Goal: Task Accomplishment & Management: Complete application form

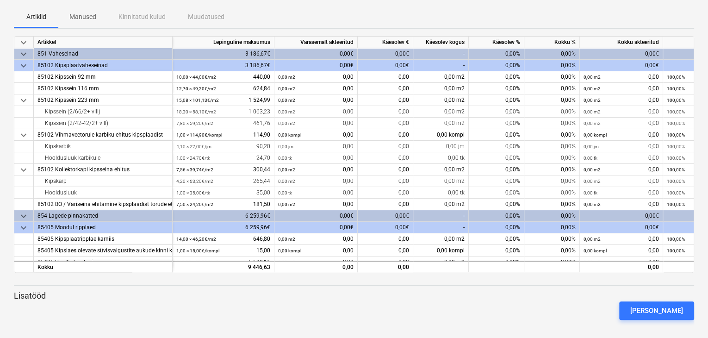
scroll to position [10, 0]
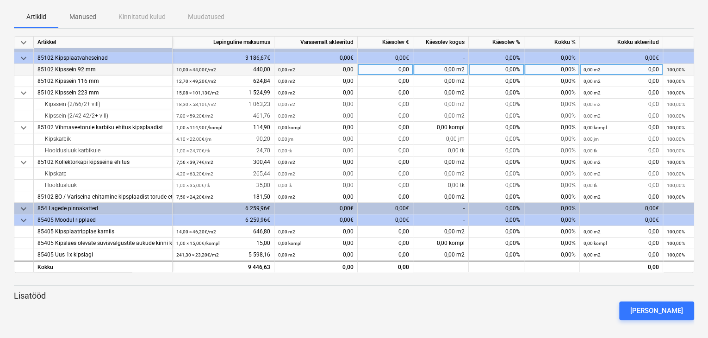
click at [220, 66] on div "10,00 × 44,00€ / m2 440,00" at bounding box center [223, 70] width 94 height 12
click at [501, 67] on div "0,00%" at bounding box center [497, 70] width 56 height 12
type input "100"
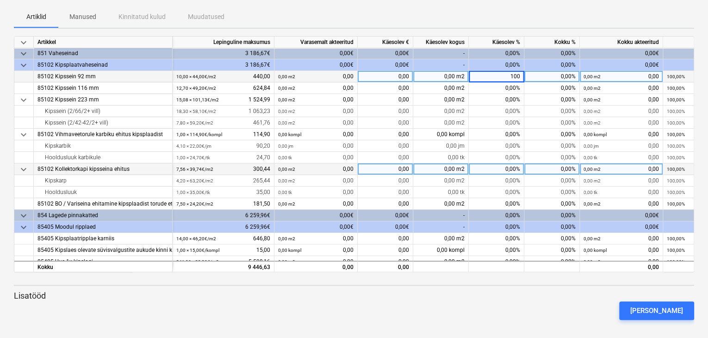
scroll to position [0, 0]
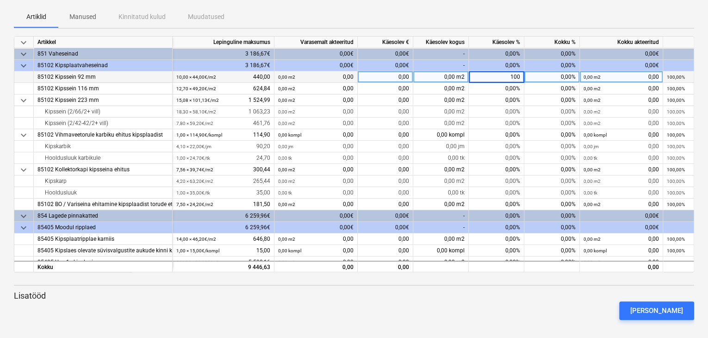
click at [513, 298] on div "[PERSON_NAME]" at bounding box center [354, 311] width 688 height 26
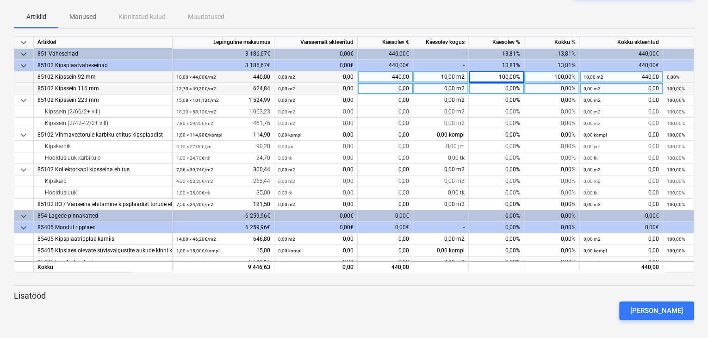
click at [497, 89] on div "0,00%" at bounding box center [497, 89] width 56 height 12
type input "100"
click at [406, 300] on div "[PERSON_NAME]" at bounding box center [354, 311] width 688 height 26
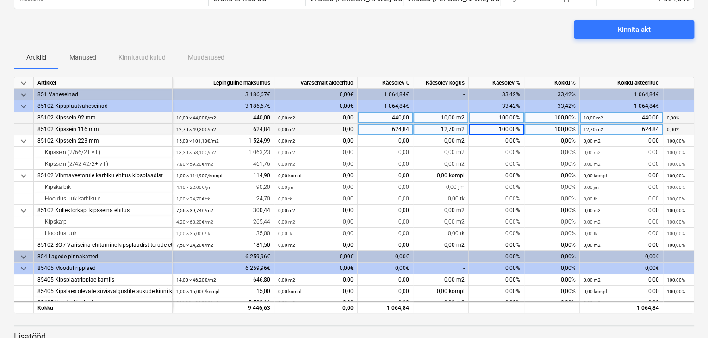
scroll to position [50, 0]
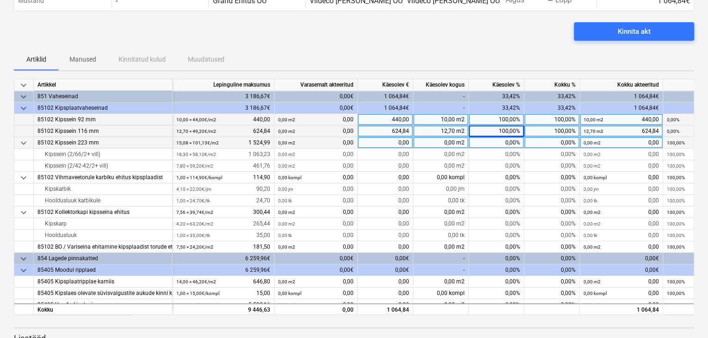
click at [498, 143] on div "0,00%" at bounding box center [497, 143] width 56 height 12
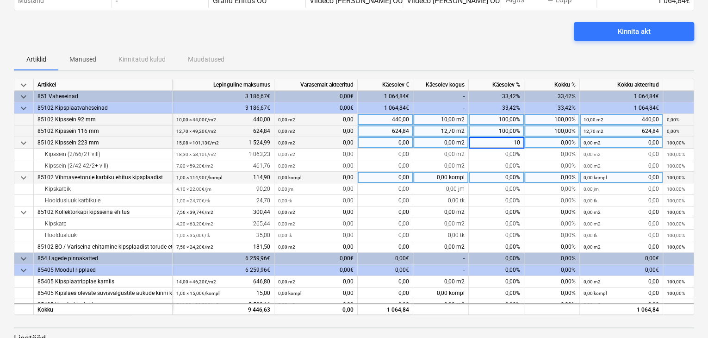
type input "1"
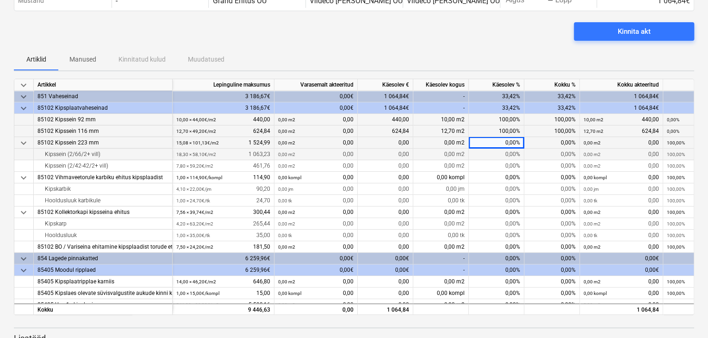
click at [492, 155] on div "0,00%" at bounding box center [497, 155] width 56 height 12
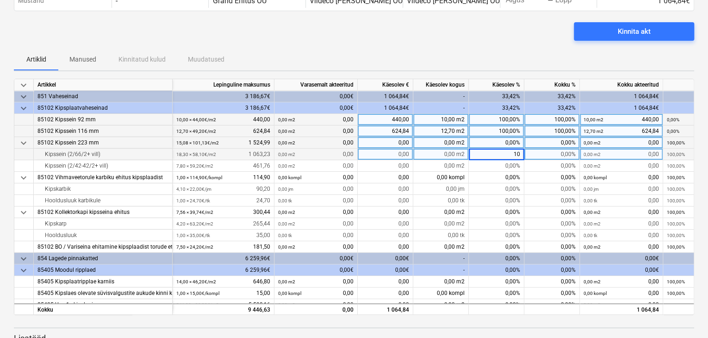
type input "100"
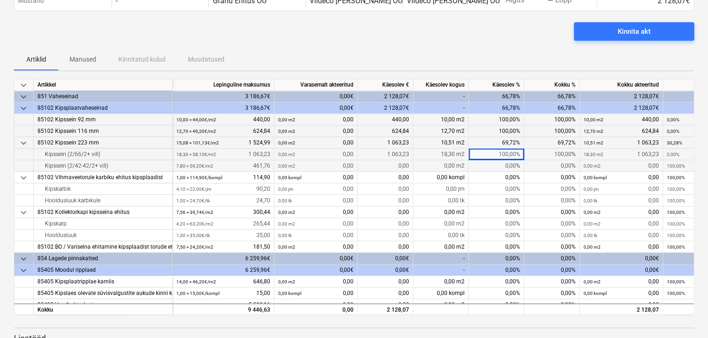
click at [487, 168] on div "0,00%" at bounding box center [497, 166] width 56 height 12
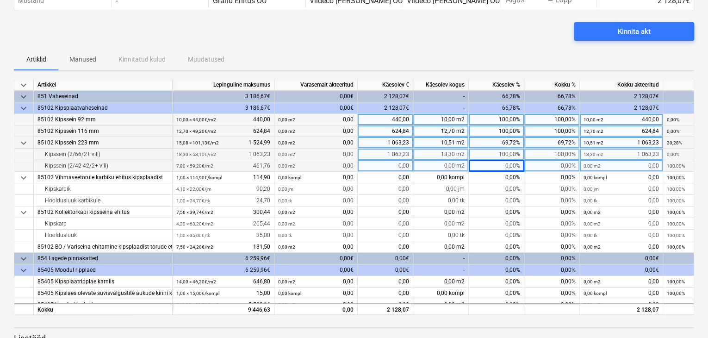
click at [500, 164] on div "0,00%" at bounding box center [497, 166] width 56 height 12
type input "40"
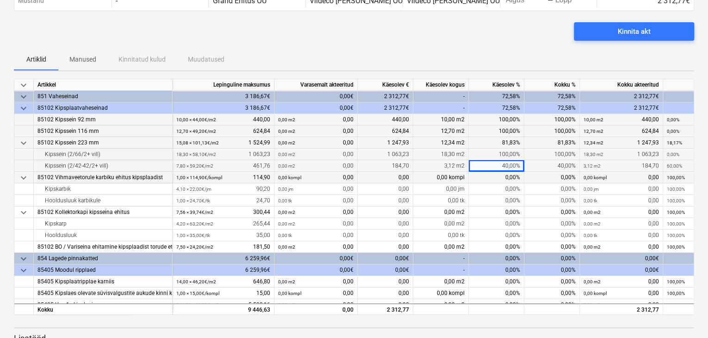
click at [493, 182] on div "0,00%" at bounding box center [497, 178] width 56 height 12
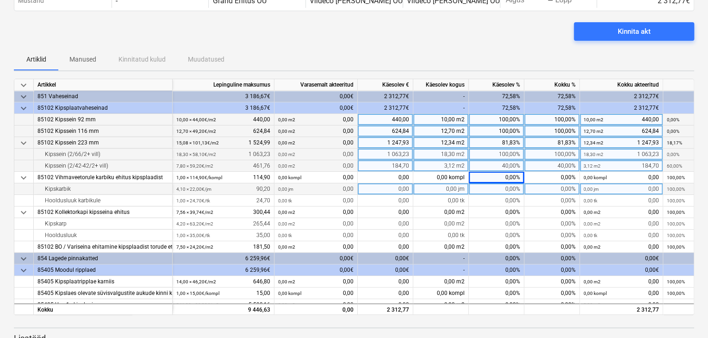
click at [494, 188] on div "0,00%" at bounding box center [497, 189] width 56 height 12
type input "100"
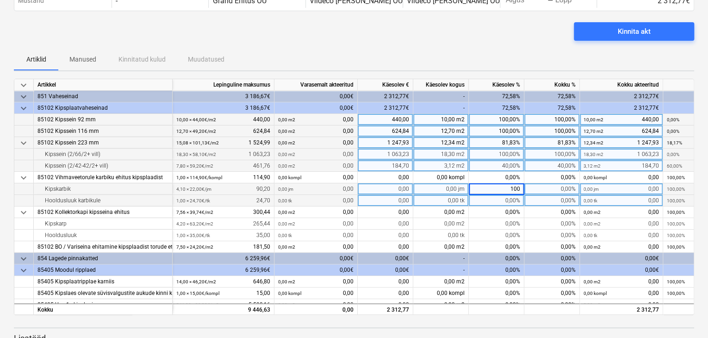
click at [500, 200] on div "0,00%" at bounding box center [497, 201] width 56 height 12
type input "100"
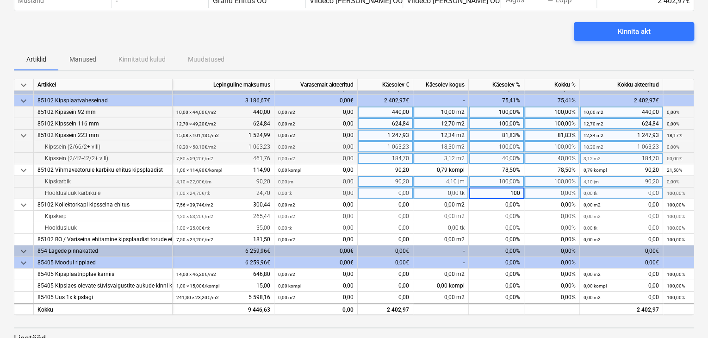
scroll to position [10, 0]
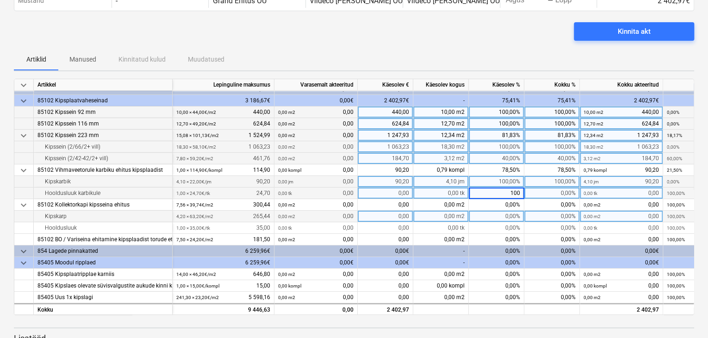
click at [500, 215] on div "0,00%" at bounding box center [497, 217] width 56 height 12
type input "100"
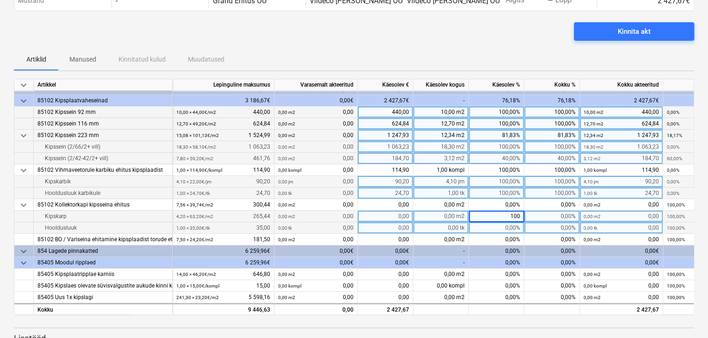
click at [499, 225] on div "0,00%" at bounding box center [497, 228] width 56 height 12
type input "100"
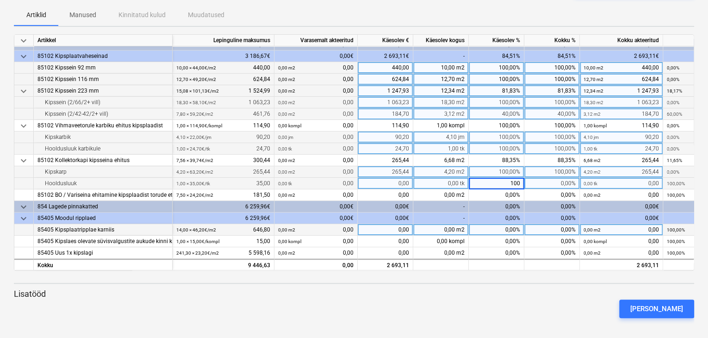
scroll to position [96, 0]
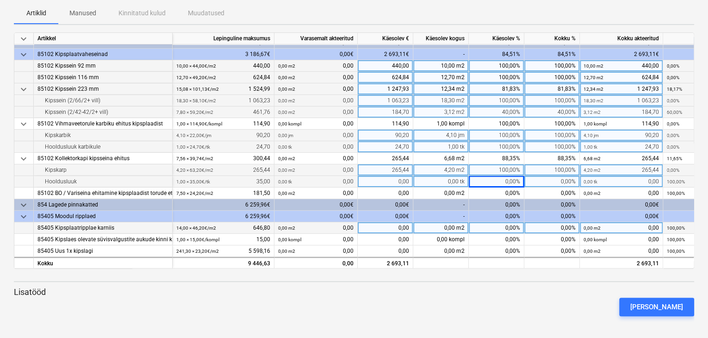
click at [506, 223] on div "0,00%" at bounding box center [497, 228] width 56 height 12
type input "50"
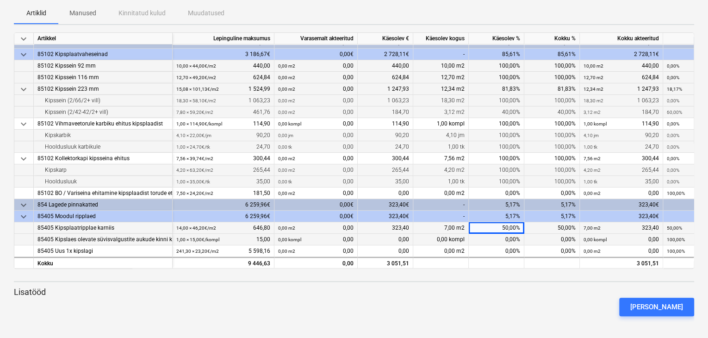
click at [501, 235] on div "0,00%" at bounding box center [497, 240] width 56 height 12
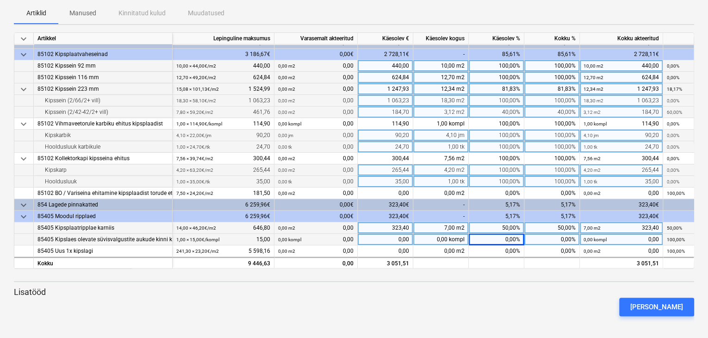
click at [509, 236] on div "0,00%" at bounding box center [497, 240] width 56 height 12
type input "100"
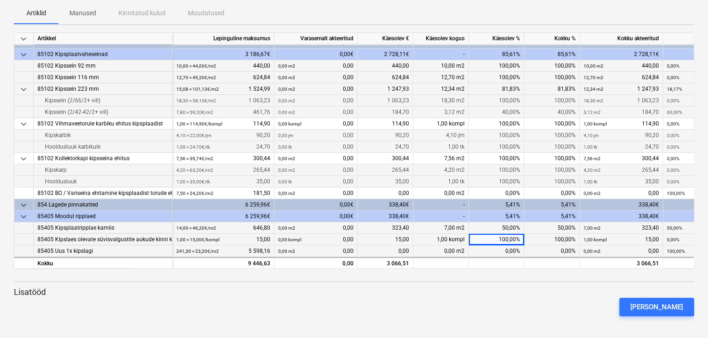
click at [496, 249] on div "0,00%" at bounding box center [497, 251] width 56 height 12
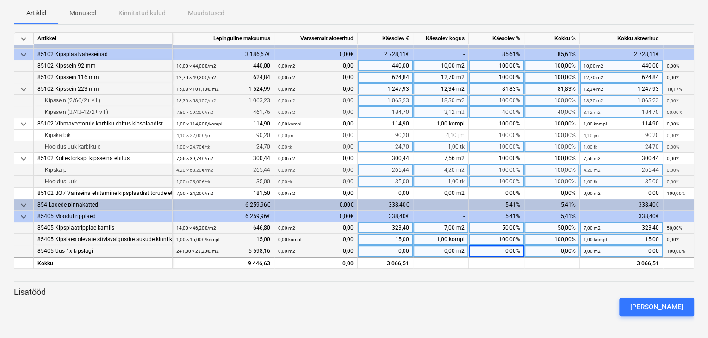
click at [395, 246] on div "0,00" at bounding box center [386, 251] width 56 height 12
type input "1900"
click at [436, 294] on div "[PERSON_NAME]" at bounding box center [354, 307] width 688 height 26
click at [503, 248] on div "33,94%" at bounding box center [497, 251] width 56 height 12
type input "34"
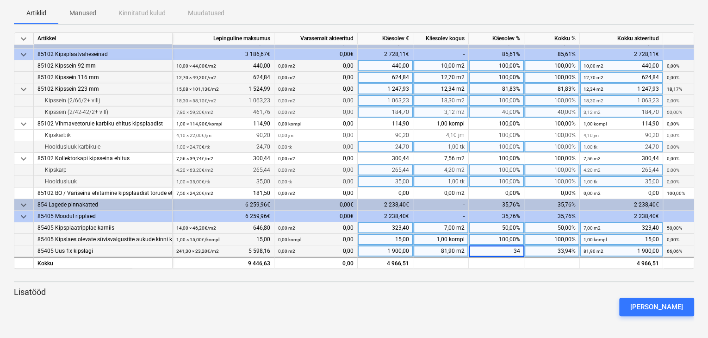
click at [500, 300] on div "[PERSON_NAME]" at bounding box center [354, 307] width 688 height 26
click at [157, 297] on div "[PERSON_NAME]" at bounding box center [354, 307] width 688 height 26
click at [667, 306] on div "[PERSON_NAME]" at bounding box center [657, 307] width 53 height 12
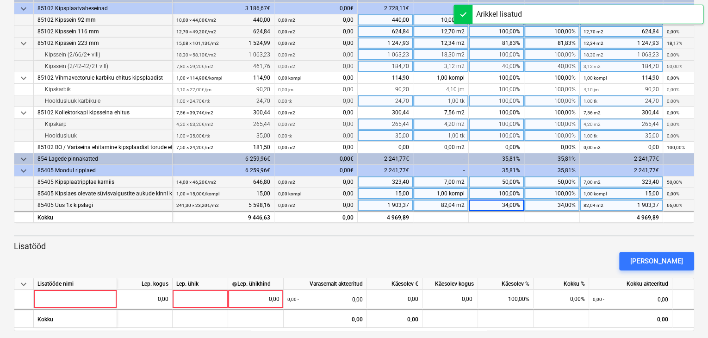
scroll to position [150, 0]
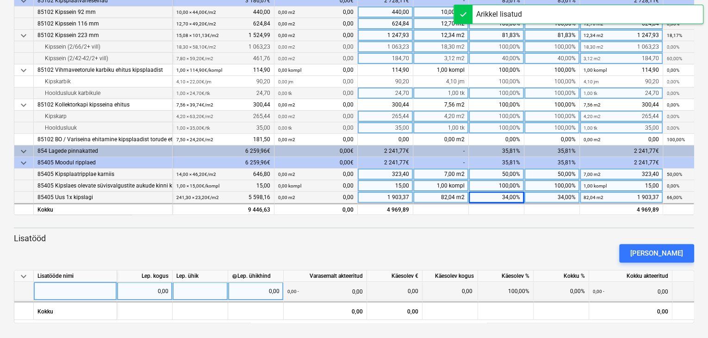
click at [58, 291] on div at bounding box center [75, 291] width 83 height 19
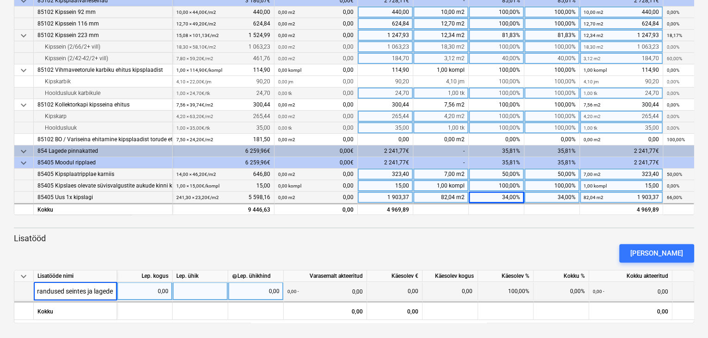
type input "Kipsi parandused seintes ja lagedes"
click at [118, 250] on div "[PERSON_NAME]" at bounding box center [354, 253] width 688 height 26
click at [189, 290] on div at bounding box center [201, 291] width 56 height 19
type input "tk"
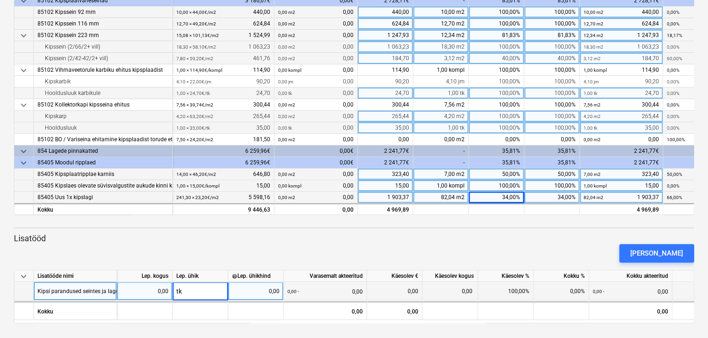
click at [156, 291] on div "0,00" at bounding box center [145, 291] width 48 height 19
type input "32"
click at [249, 291] on div "0,00" at bounding box center [256, 291] width 48 height 19
type input "15"
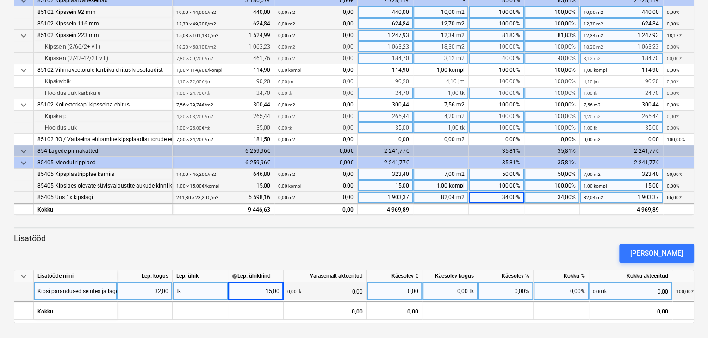
click at [258, 240] on div "[PERSON_NAME]" at bounding box center [354, 253] width 688 height 26
click at [661, 250] on div "[PERSON_NAME]" at bounding box center [657, 253] width 53 height 12
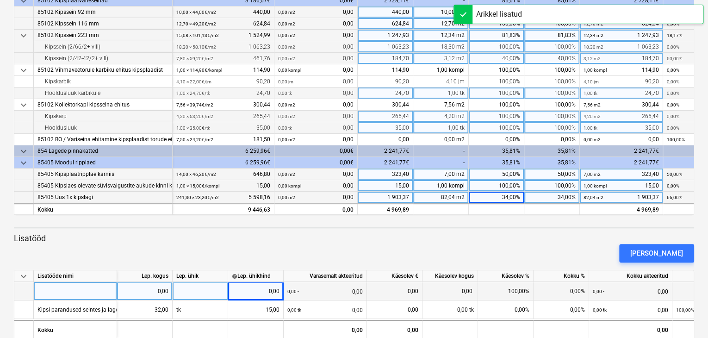
click at [65, 289] on div at bounding box center [75, 291] width 83 height 19
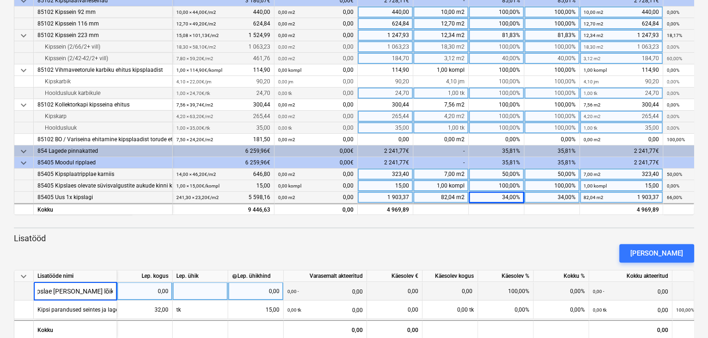
type input "Kipslae [PERSON_NAME] lõikamine (vent.)"
click at [159, 291] on div "0,00" at bounding box center [145, 291] width 48 height 19
click at [191, 290] on div at bounding box center [201, 291] width 56 height 19
type input "kompl."
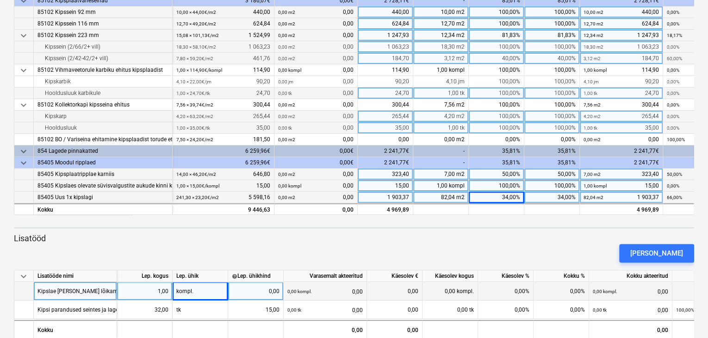
click at [145, 229] on div "keyboard_arrow_down Artikkel Lepinguline maksumus Varasemalt akteeritud Käesole…" at bounding box center [354, 160] width 681 height 363
click at [264, 292] on div "0,00" at bounding box center [256, 291] width 48 height 19
type input "55"
click at [262, 240] on div "[PERSON_NAME]" at bounding box center [354, 253] width 688 height 26
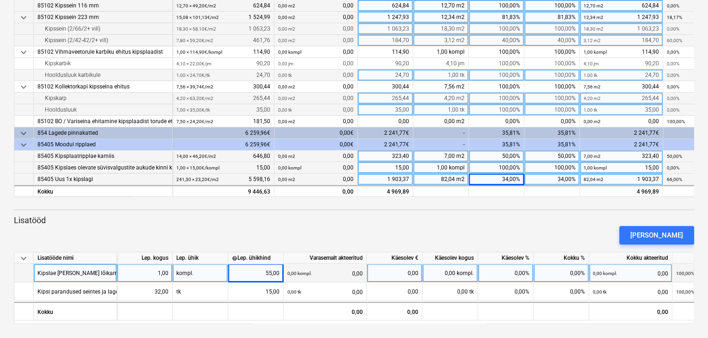
scroll to position [169, 0]
click at [669, 232] on div "[PERSON_NAME]" at bounding box center [657, 235] width 53 height 12
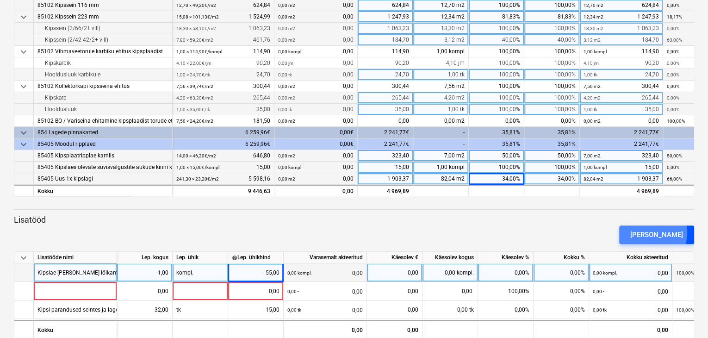
click at [669, 232] on div "[PERSON_NAME]" at bounding box center [657, 235] width 53 height 12
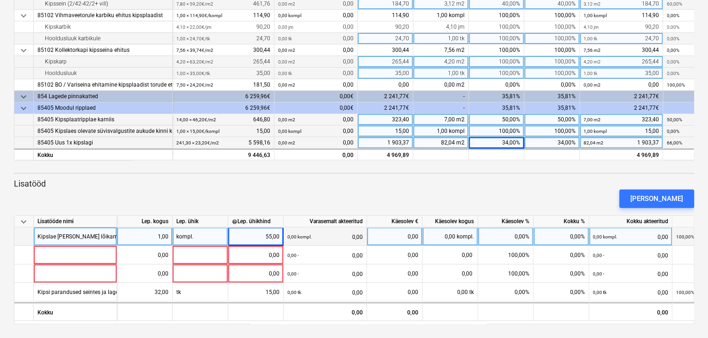
scroll to position [206, 0]
click at [148, 195] on div "[PERSON_NAME]" at bounding box center [354, 198] width 688 height 26
click at [656, 197] on div "[PERSON_NAME]" at bounding box center [657, 198] width 53 height 12
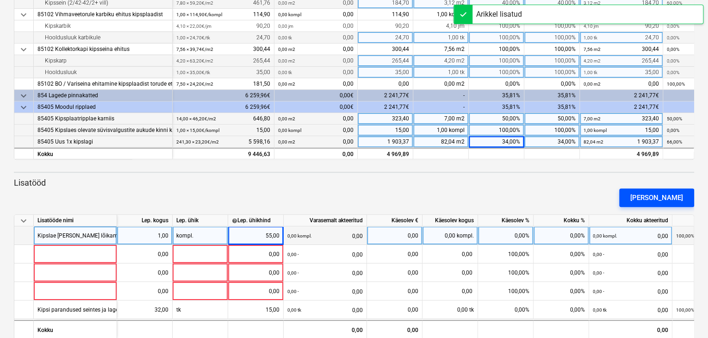
click at [656, 197] on div "[PERSON_NAME]" at bounding box center [657, 198] width 53 height 12
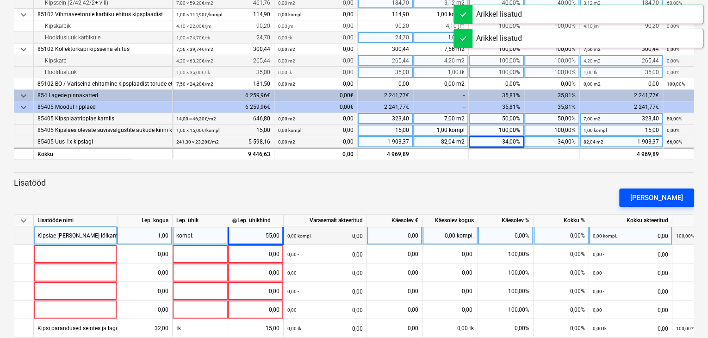
click at [656, 197] on div "[PERSON_NAME]" at bounding box center [657, 198] width 53 height 12
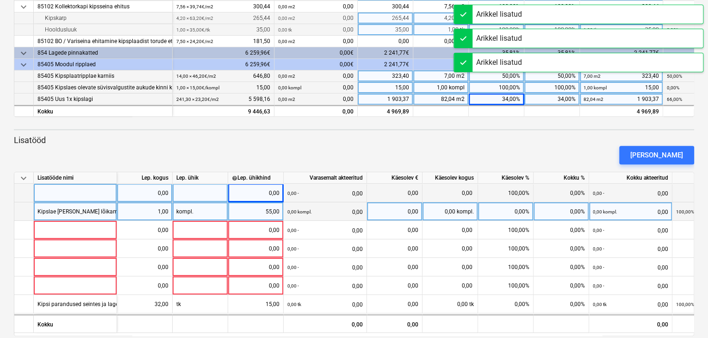
scroll to position [252, 0]
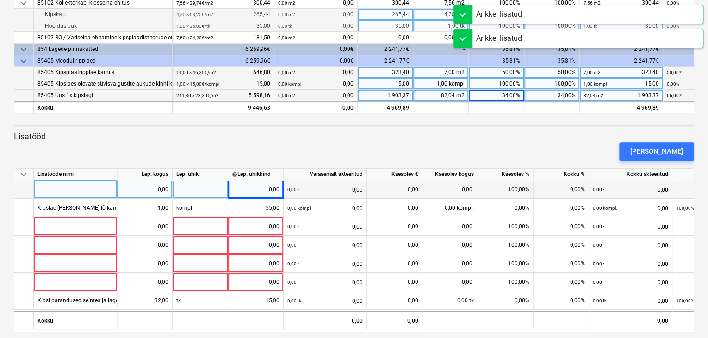
click at [59, 189] on div at bounding box center [75, 189] width 83 height 19
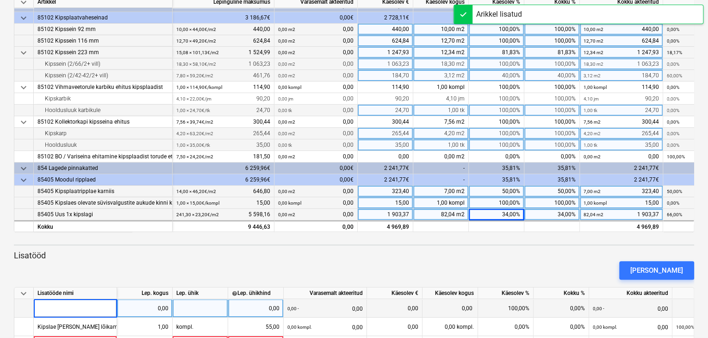
scroll to position [113, 0]
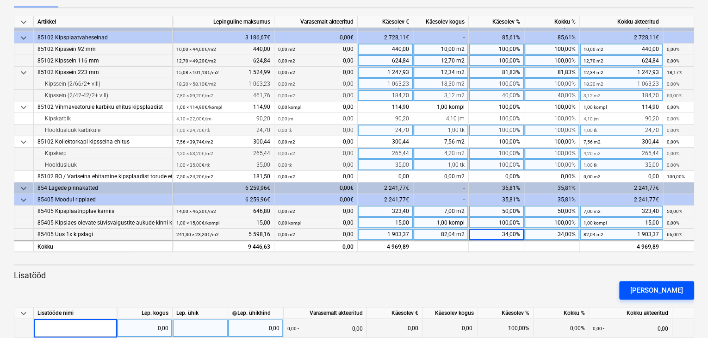
click at [655, 287] on div "[PERSON_NAME]" at bounding box center [657, 290] width 53 height 12
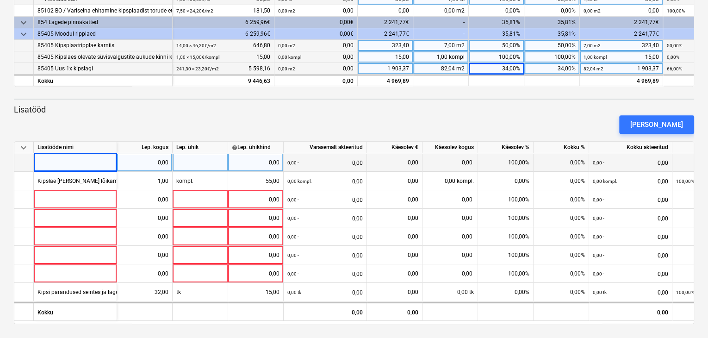
scroll to position [280, 0]
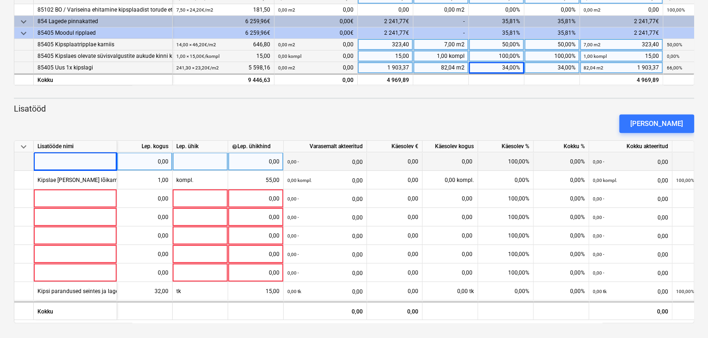
click at [54, 162] on div at bounding box center [75, 161] width 83 height 19
type input "Kipslae taastamine"
click at [161, 160] on div "0,00" at bounding box center [145, 161] width 48 height 19
click at [197, 160] on div at bounding box center [201, 161] width 56 height 19
type input "kompl."
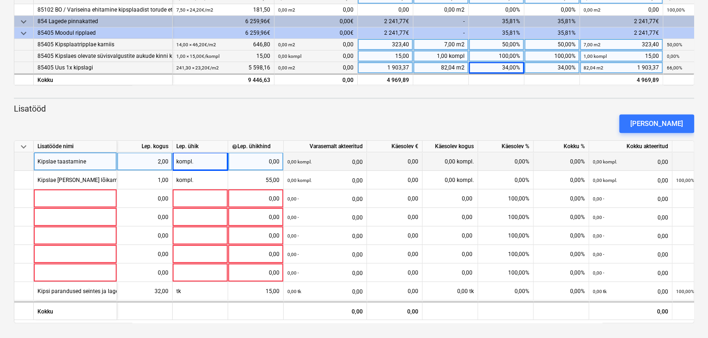
click at [250, 159] on div "0,00" at bounding box center [256, 161] width 48 height 19
click at [247, 161] on div "0,00" at bounding box center [256, 161] width 48 height 19
type input "85"
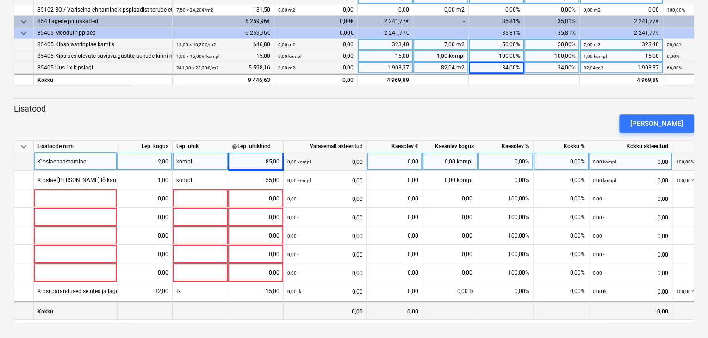
click at [256, 310] on div at bounding box center [256, 310] width 56 height 19
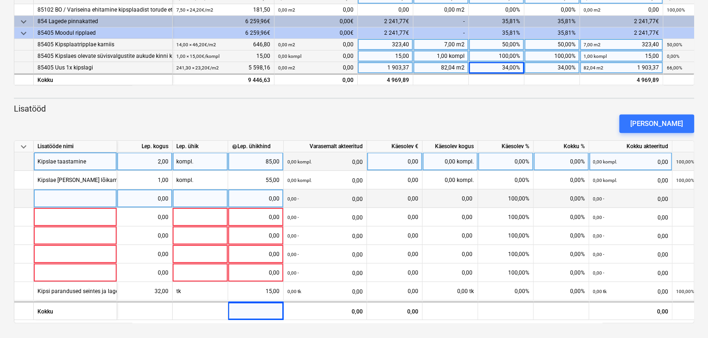
click at [44, 199] on div at bounding box center [75, 198] width 83 height 19
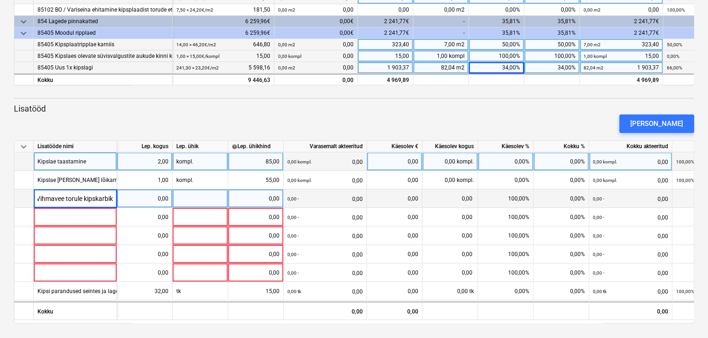
click at [66, 198] on input "Vihmavee torule kipskarbik" at bounding box center [75, 198] width 83 height 18
type input "Vihmaveetorule kipskarbik"
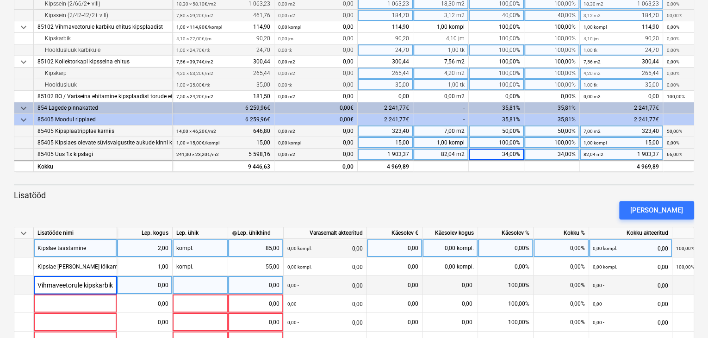
scroll to position [187, 0]
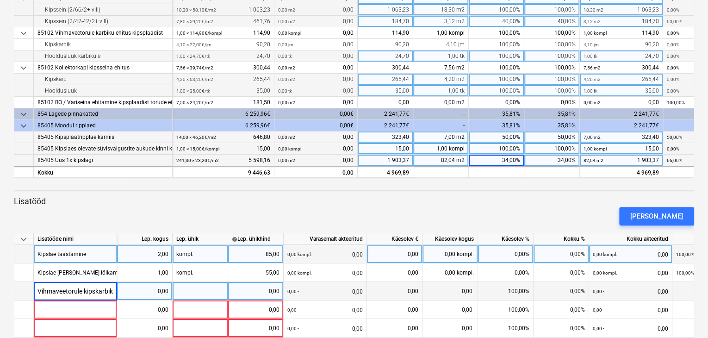
click at [188, 291] on div at bounding box center [201, 291] width 56 height 19
type input "jm"
click at [154, 291] on div "0,00" at bounding box center [145, 291] width 48 height 19
type input "4,1"
click at [254, 290] on div "0,00" at bounding box center [256, 291] width 48 height 19
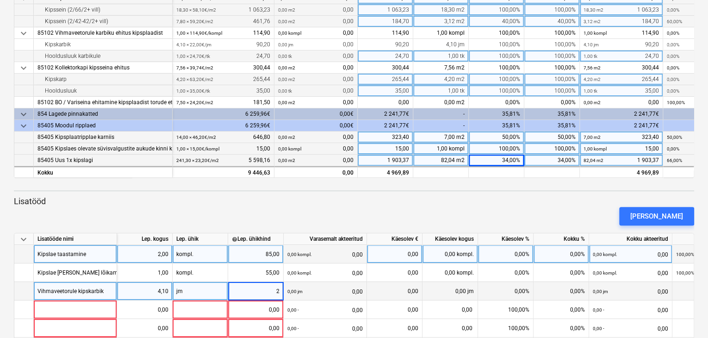
type input "22"
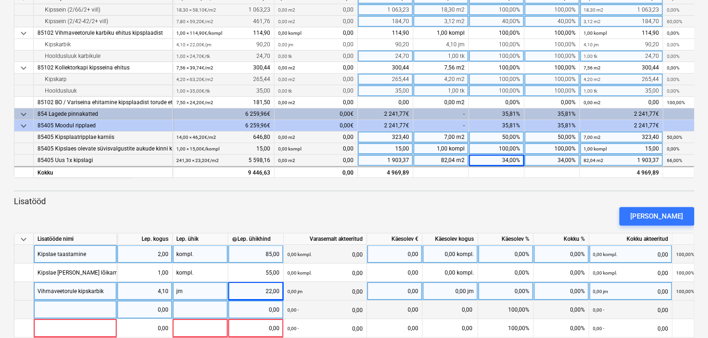
click at [76, 308] on div at bounding box center [75, 309] width 83 height 19
type input "Hooldusluuk karbikule"
click at [159, 309] on div "0,00" at bounding box center [145, 309] width 48 height 19
click at [189, 308] on div at bounding box center [201, 309] width 56 height 19
type input "tk"
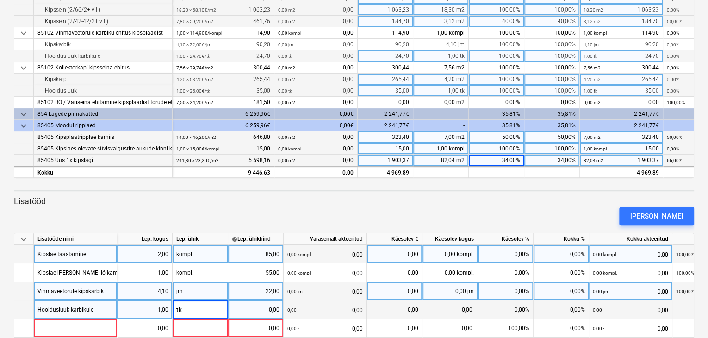
click at [255, 311] on div "0,00" at bounding box center [256, 309] width 48 height 19
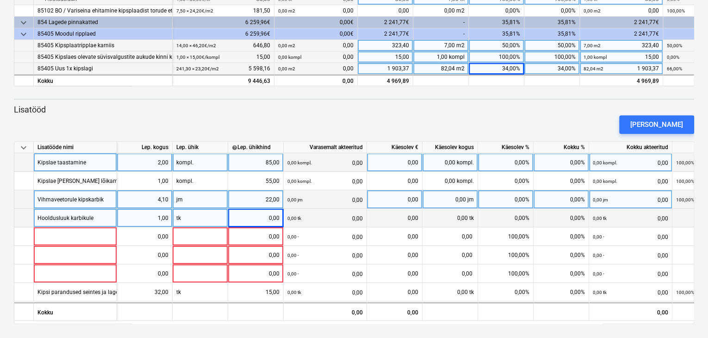
scroll to position [280, 0]
click at [259, 218] on div "0,00" at bounding box center [256, 217] width 48 height 19
type input "24,7"
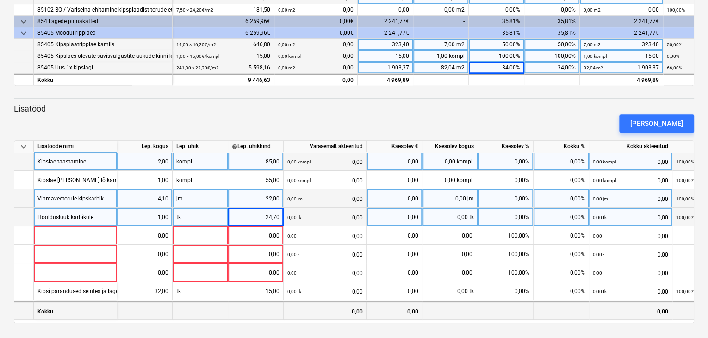
click at [242, 310] on div at bounding box center [256, 310] width 56 height 19
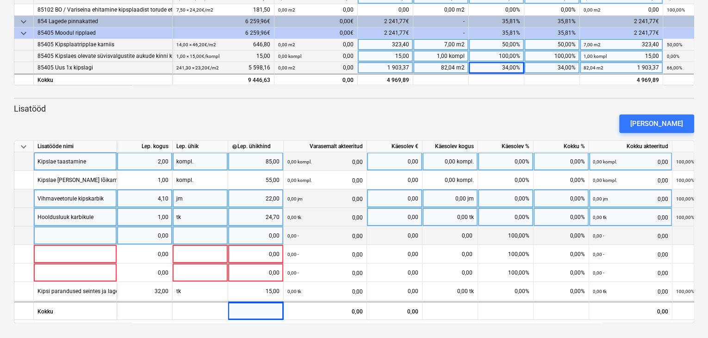
click at [70, 233] on div at bounding box center [75, 235] width 83 height 19
type input "Moodullae demontaaž"
click at [158, 235] on div "0,00" at bounding box center [145, 235] width 48 height 19
click at [194, 236] on div at bounding box center [201, 235] width 56 height 19
type input "tund"
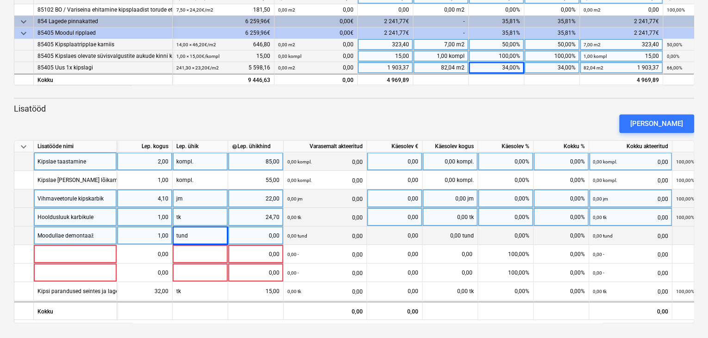
click at [261, 234] on div "0,00" at bounding box center [256, 235] width 48 height 19
type input "28"
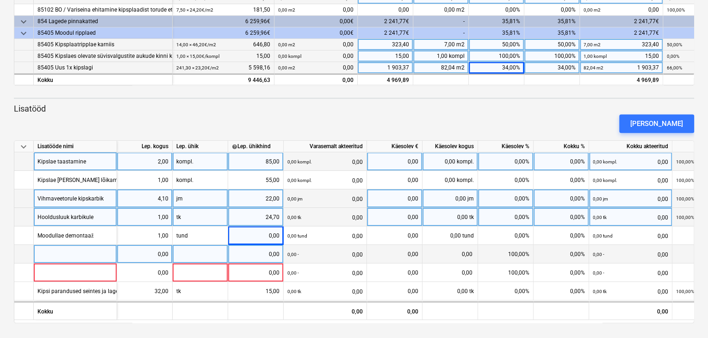
click at [69, 252] on div at bounding box center [75, 254] width 83 height 19
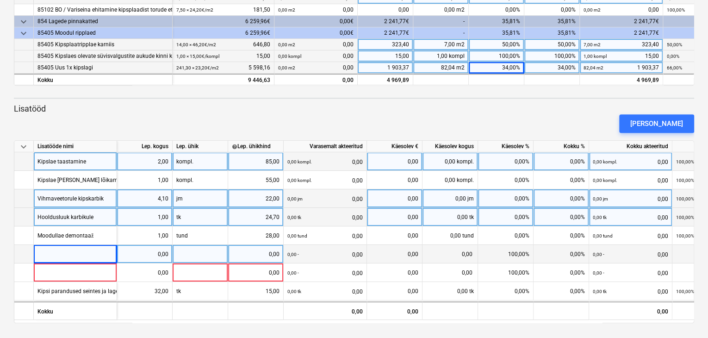
click at [60, 250] on div at bounding box center [75, 254] width 83 height 19
type input "Ajutise (osb) vaheseina ümber tõstmine"
click at [157, 254] on div "0,00" at bounding box center [145, 254] width 48 height 19
click at [182, 252] on div at bounding box center [201, 254] width 56 height 19
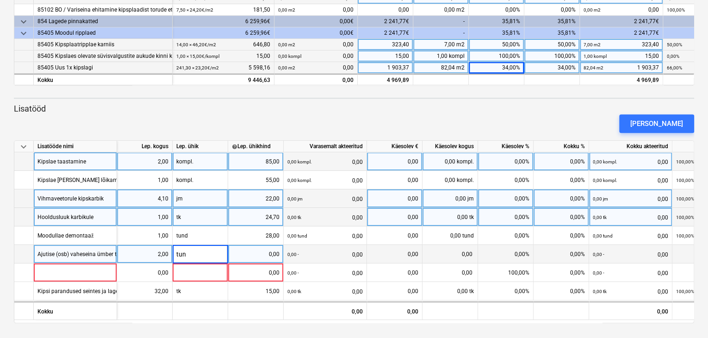
type input "tund"
click at [259, 252] on div "0,00" at bounding box center [256, 254] width 48 height 19
type input "28"
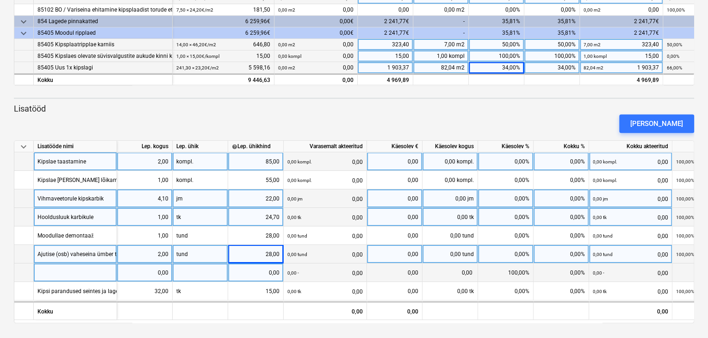
click at [61, 273] on div at bounding box center [75, 272] width 83 height 19
type input "Kipskarniise ehitus"
click at [154, 272] on div "0,00" at bounding box center [145, 272] width 48 height 19
type input "5,3"
click at [195, 269] on div at bounding box center [201, 272] width 56 height 19
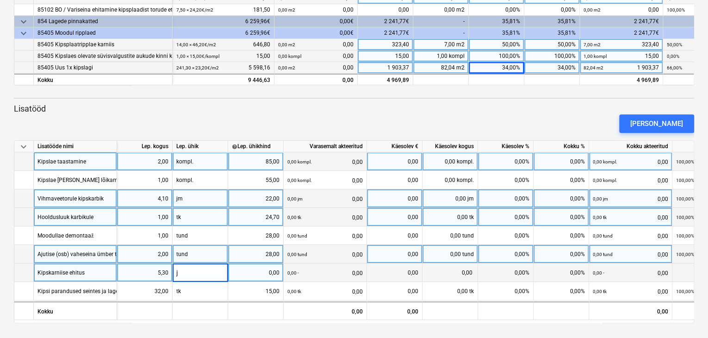
type input "jm"
click at [267, 272] on div "0,00" at bounding box center [256, 272] width 48 height 19
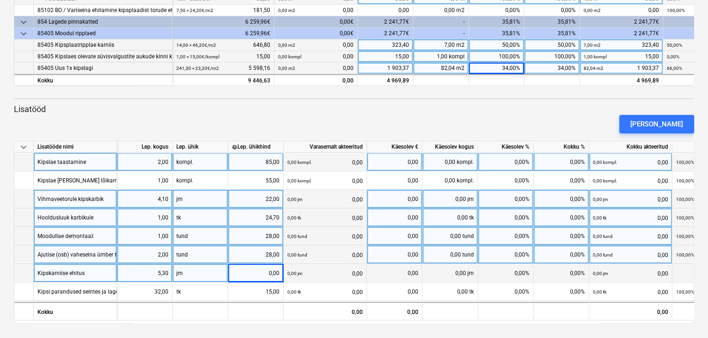
scroll to position [280, 0]
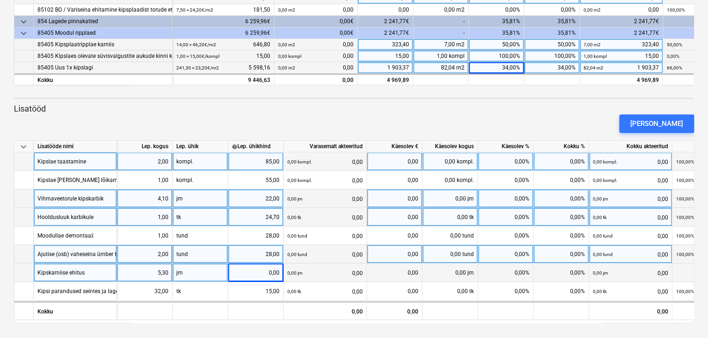
click at [253, 271] on div "0,00" at bounding box center [256, 272] width 48 height 19
type input "18,8"
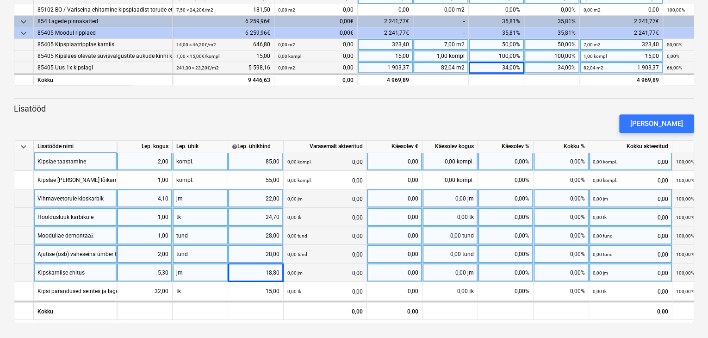
click at [315, 234] on div "0,00 tund 0,00" at bounding box center [325, 235] width 75 height 19
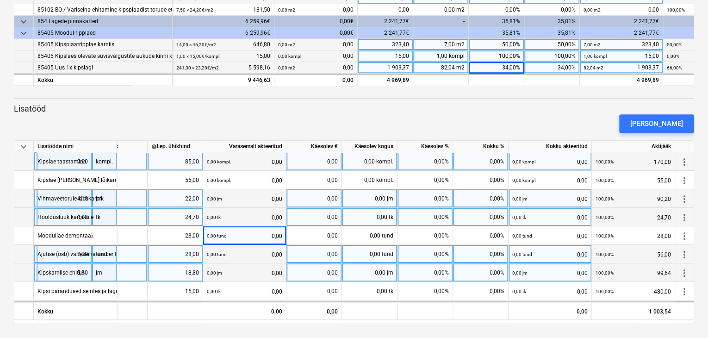
scroll to position [0, 81]
click at [483, 161] on div "0,00%" at bounding box center [480, 161] width 56 height 19
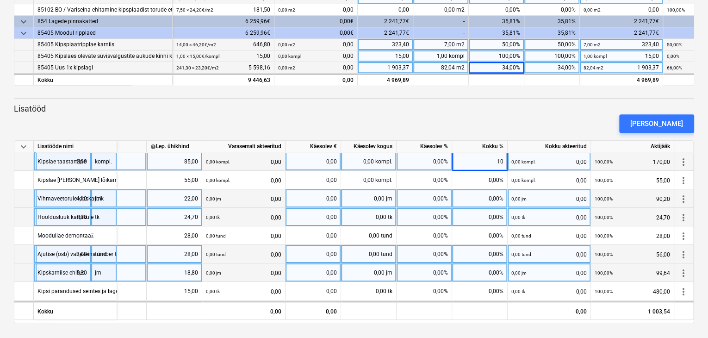
type input "100"
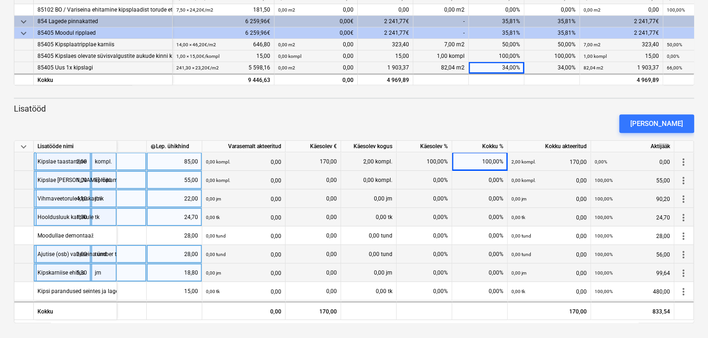
click at [485, 180] on div "0,00%" at bounding box center [480, 180] width 56 height 19
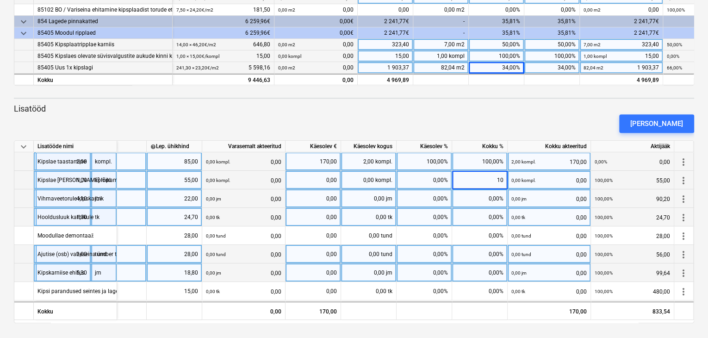
type input "100"
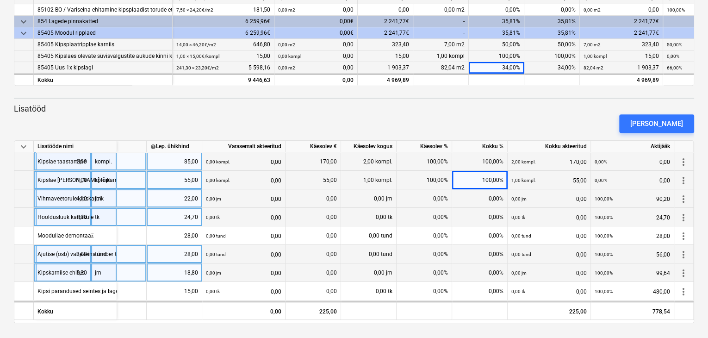
click at [482, 199] on div "0,00%" at bounding box center [480, 198] width 56 height 19
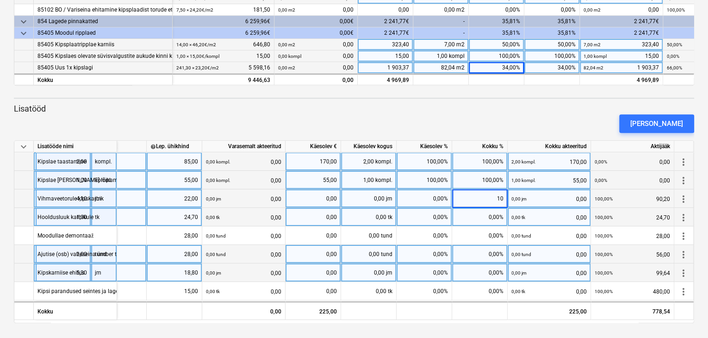
type input "100"
click at [485, 218] on div "0,00%" at bounding box center [480, 217] width 56 height 19
type input "100"
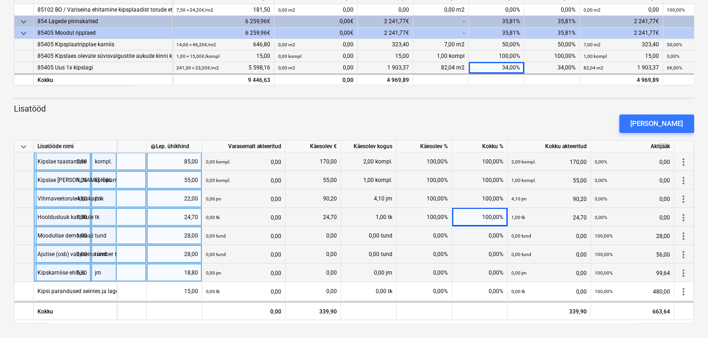
click at [483, 236] on div "0,00%" at bounding box center [480, 235] width 56 height 19
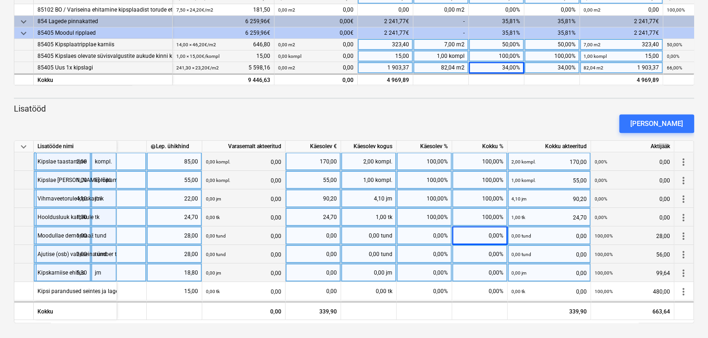
click at [483, 235] on div "0,00%" at bounding box center [480, 235] width 56 height 19
type input "100"
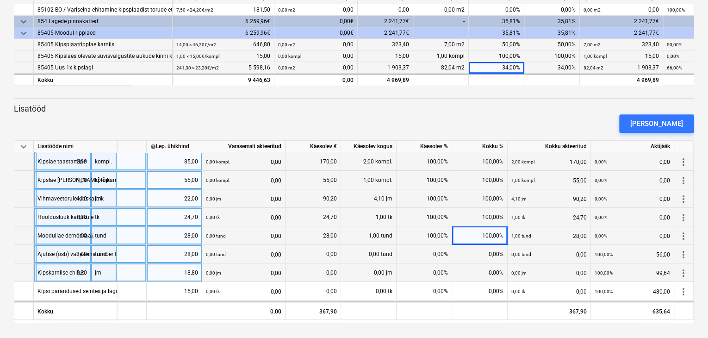
click at [483, 254] on div "0,00%" at bounding box center [480, 254] width 56 height 19
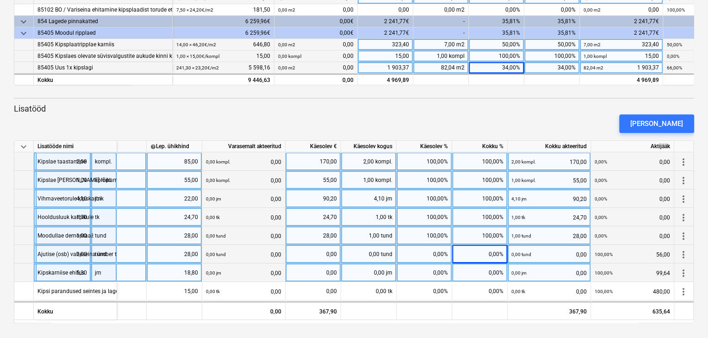
click at [487, 254] on div "0,00%" at bounding box center [480, 254] width 56 height 19
type input "100"
click at [480, 274] on div "0,00%" at bounding box center [480, 272] width 56 height 19
type input "100"
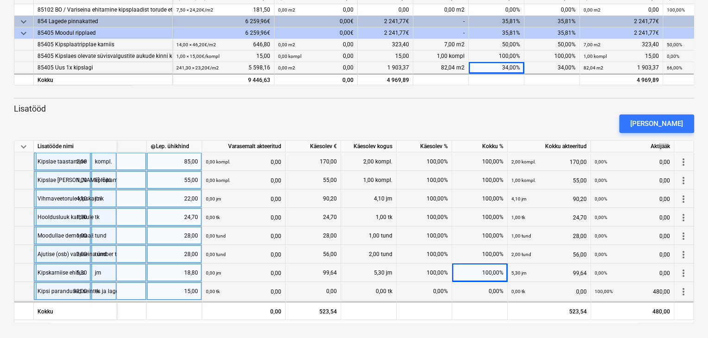
click at [490, 292] on div "0,00%" at bounding box center [480, 291] width 56 height 19
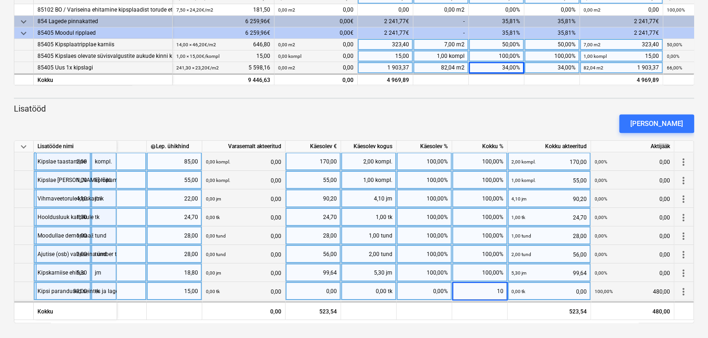
type input "100"
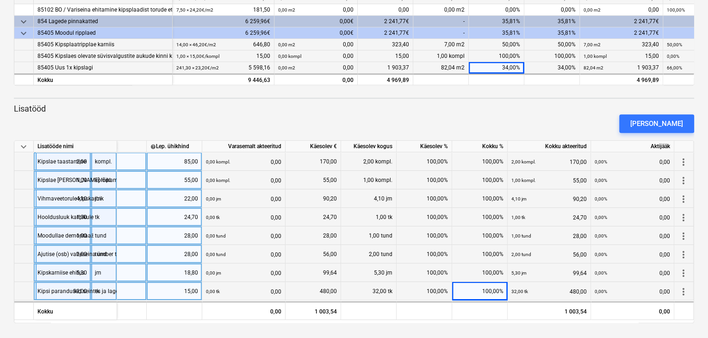
click at [498, 123] on div "[PERSON_NAME]" at bounding box center [354, 124] width 688 height 26
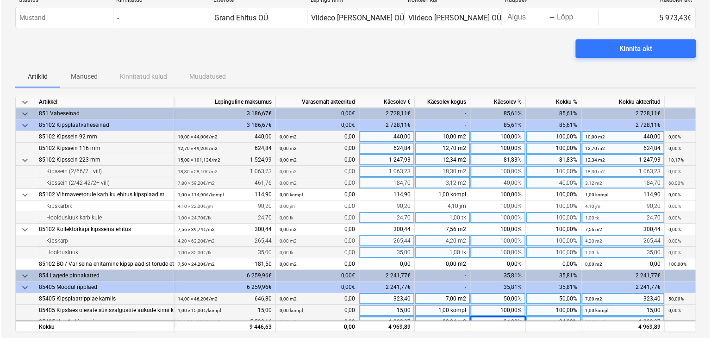
scroll to position [0, 0]
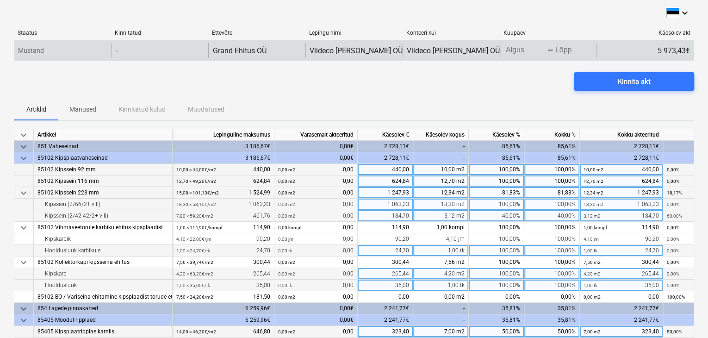
click at [520, 50] on body "This website stores cookies on your computer. These cookies are used to collect…" at bounding box center [354, 169] width 708 height 338
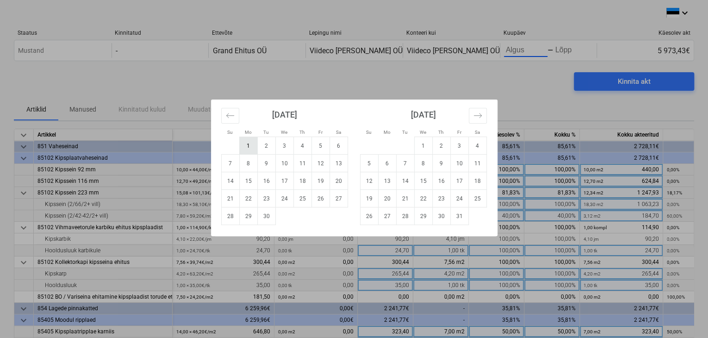
click at [246, 147] on td "1" at bounding box center [248, 146] width 18 height 18
type input "[DATE]"
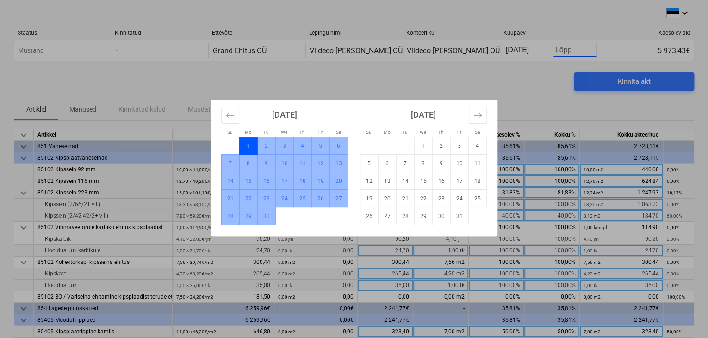
click at [267, 215] on td "30" at bounding box center [266, 216] width 18 height 18
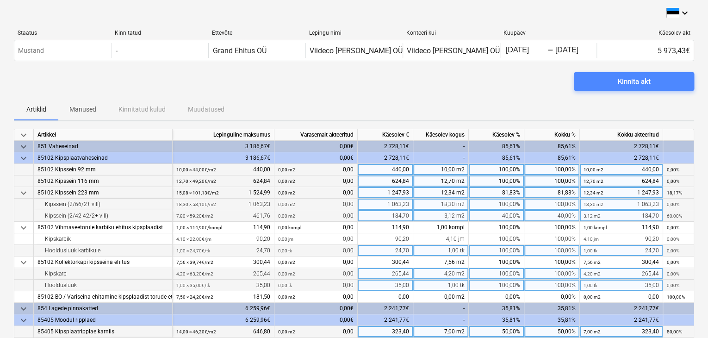
click at [625, 82] on div "Kinnita akt" at bounding box center [634, 81] width 33 height 12
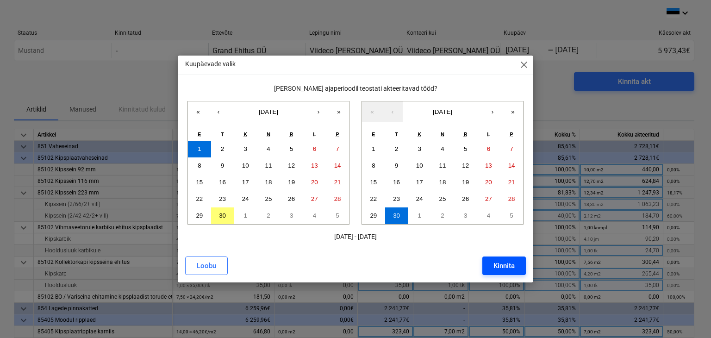
click at [496, 262] on div "Kinnita" at bounding box center [504, 266] width 21 height 12
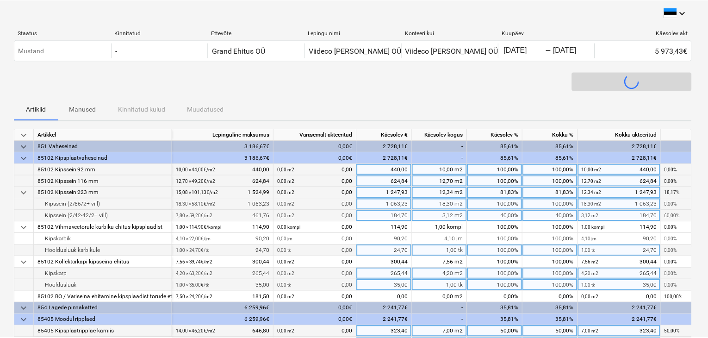
scroll to position [0, 78]
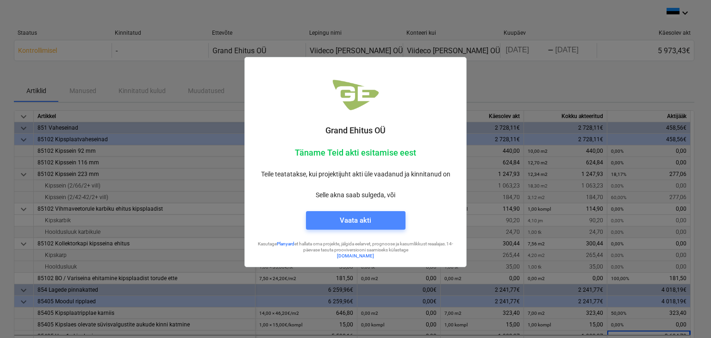
click at [356, 219] on div "Vaata akti" at bounding box center [355, 220] width 31 height 12
